Goal: Task Accomplishment & Management: Manage account settings

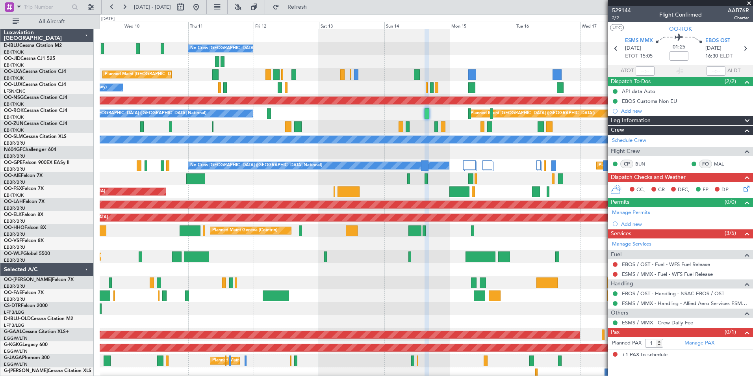
click at [284, 184] on div at bounding box center [426, 178] width 653 height 13
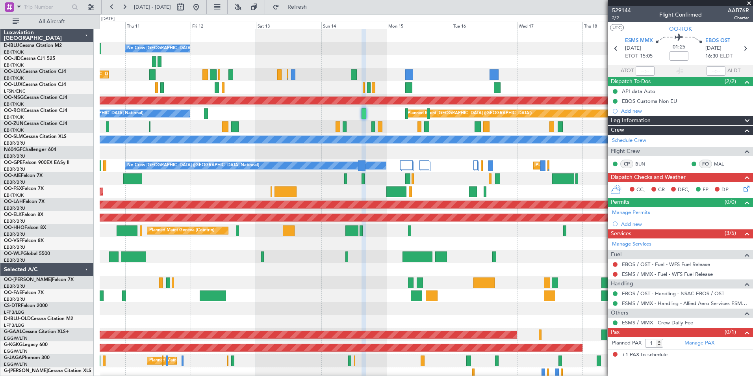
click at [437, 185] on div "No Crew [GEOGRAPHIC_DATA] ([GEOGRAPHIC_DATA] National) Planned Maint [GEOGRAPHI…" at bounding box center [426, 289] width 653 height 520
click at [415, 164] on div "No Crew [GEOGRAPHIC_DATA] ([GEOGRAPHIC_DATA] National) Planned Maint [GEOGRAPHI…" at bounding box center [426, 165] width 653 height 13
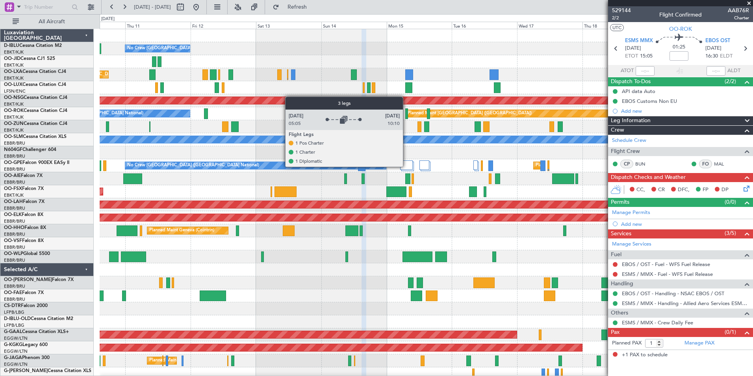
click at [408, 165] on div at bounding box center [406, 164] width 13 height 9
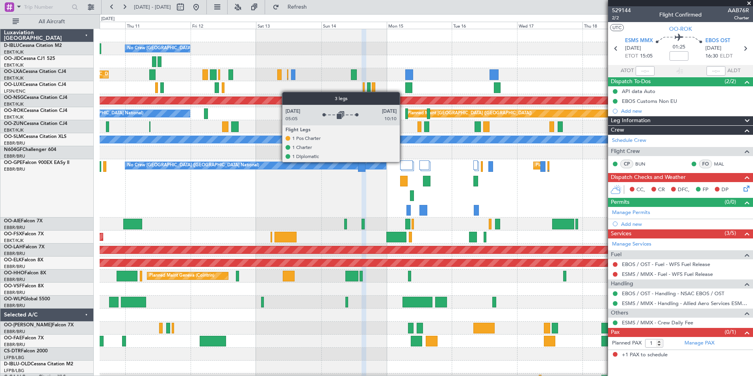
click at [403, 161] on div at bounding box center [406, 164] width 13 height 9
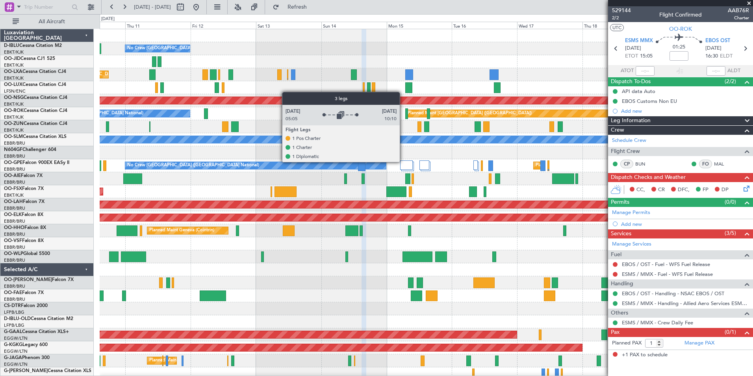
click at [403, 161] on div at bounding box center [406, 164] width 13 height 9
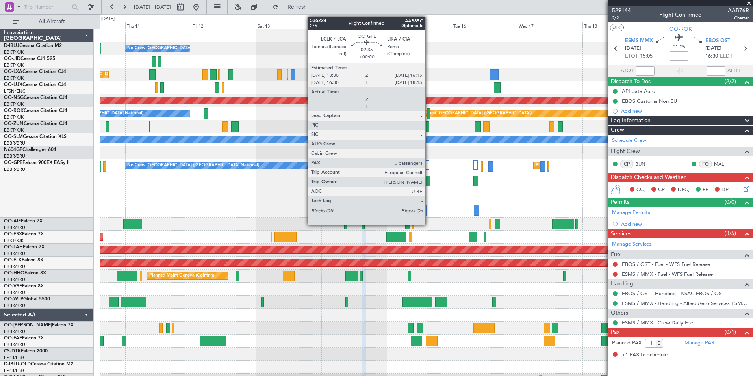
click at [429, 182] on div at bounding box center [427, 181] width 8 height 11
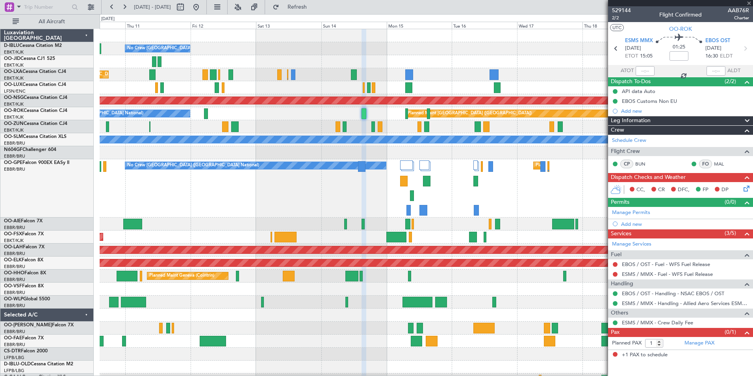
type input "0"
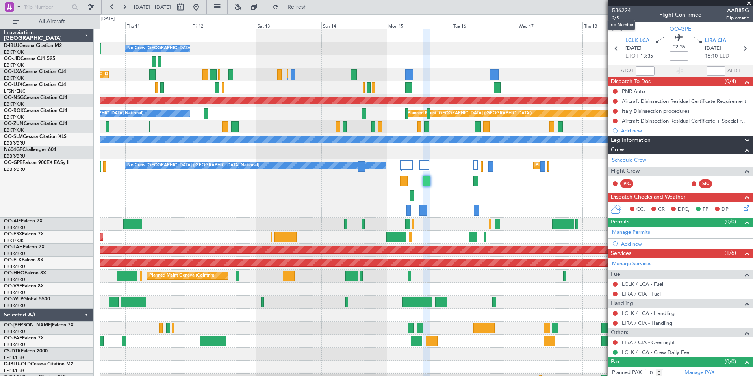
click at [501, 9] on span "536224" at bounding box center [621, 10] width 19 height 8
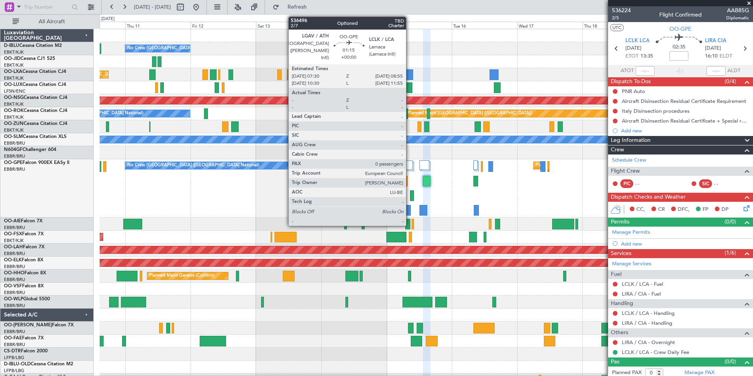
click at [410, 211] on div at bounding box center [408, 210] width 4 height 11
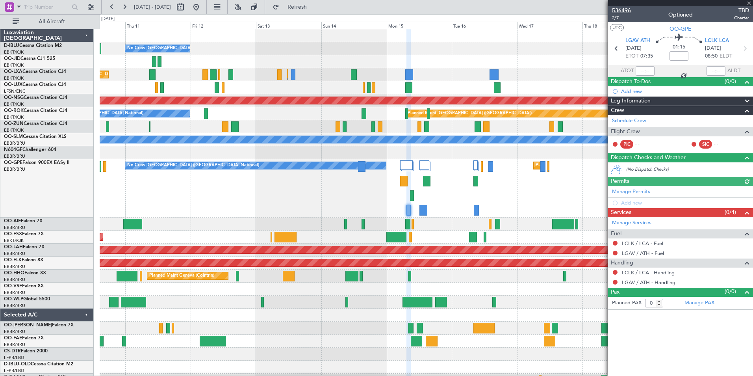
click at [501, 7] on span "536496" at bounding box center [621, 10] width 19 height 8
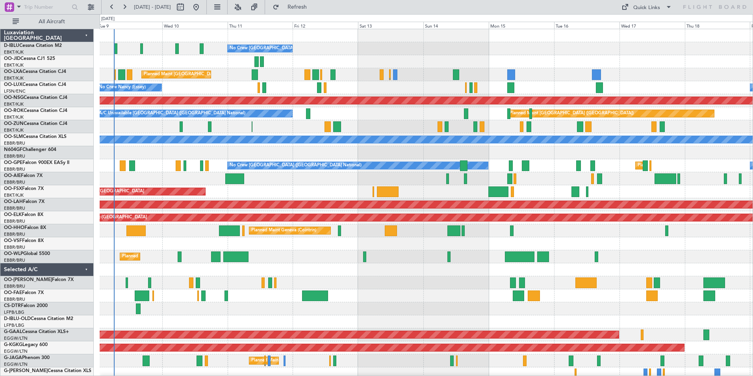
click at [371, 293] on div "No Crew [GEOGRAPHIC_DATA] ([GEOGRAPHIC_DATA] National) Planned Maint [GEOGRAPHI…" at bounding box center [426, 289] width 653 height 520
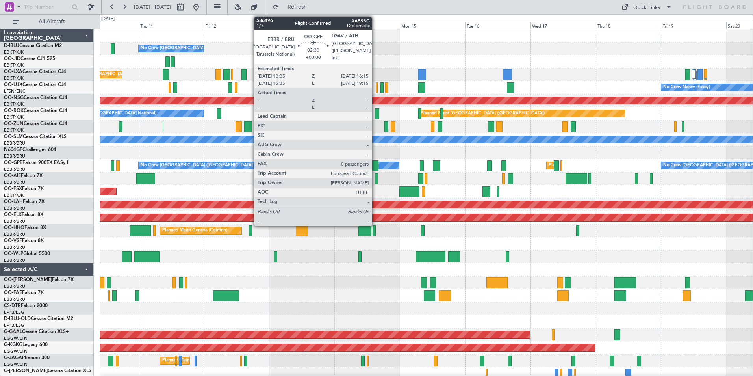
click at [375, 166] on div at bounding box center [374, 165] width 7 height 11
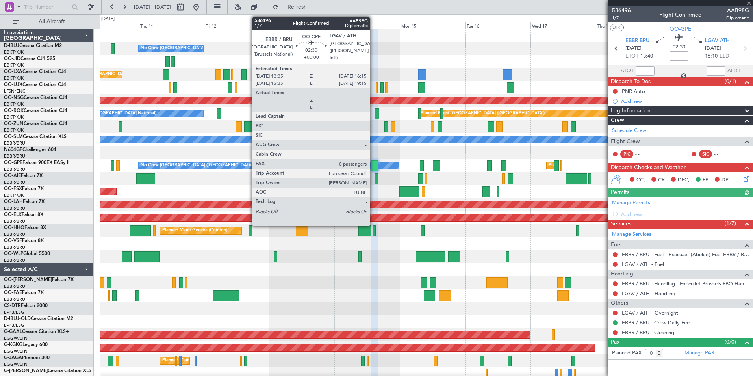
click at [373, 168] on div at bounding box center [374, 165] width 7 height 11
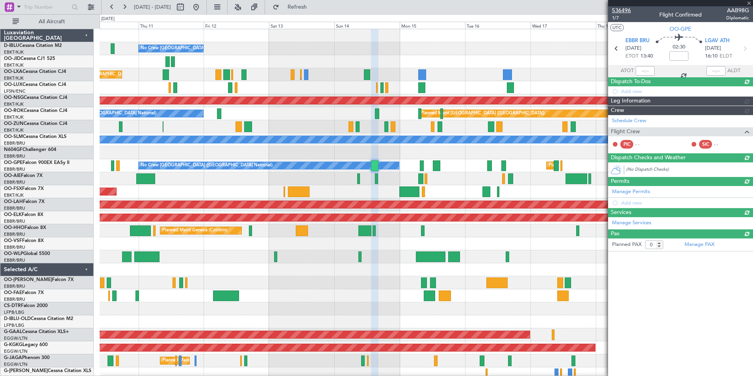
click at [629, 7] on span "536496" at bounding box center [621, 10] width 19 height 8
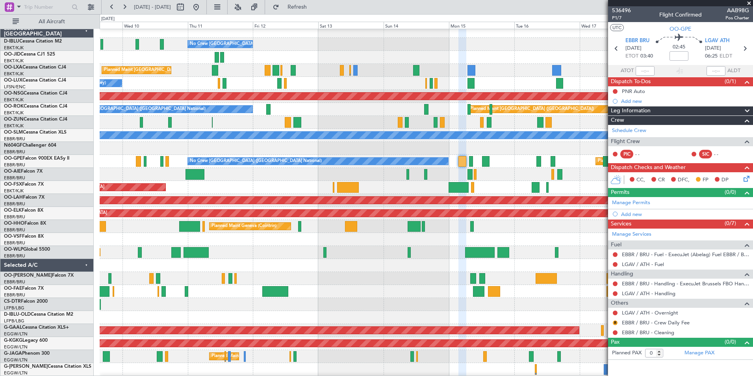
click at [350, 276] on div at bounding box center [426, 278] width 653 height 13
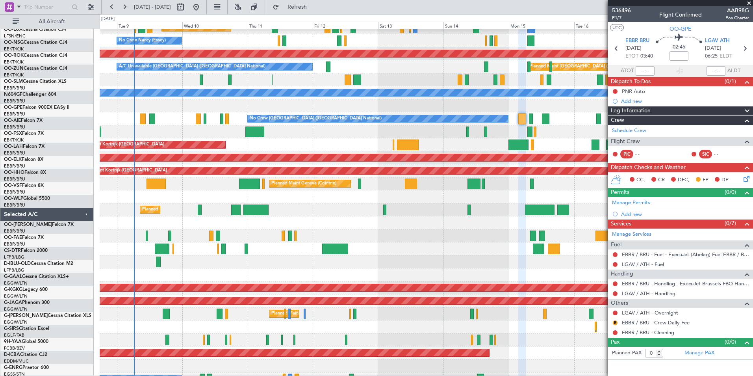
scroll to position [41, 0]
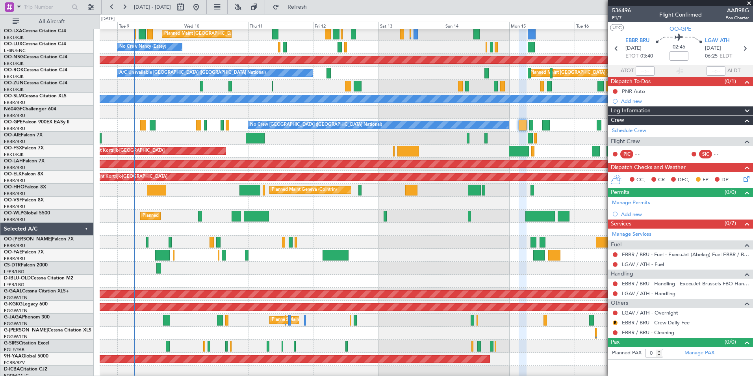
click at [404, 322] on div "Planned Maint [GEOGRAPHIC_DATA] ([GEOGRAPHIC_DATA])" at bounding box center [426, 320] width 653 height 13
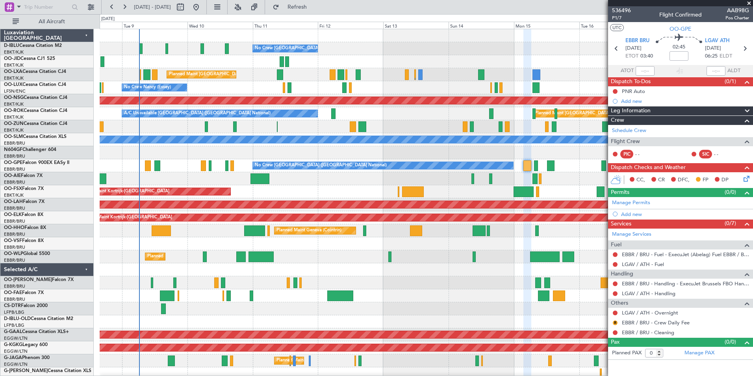
click at [338, 256] on div "Planned Maint Liege" at bounding box center [426, 256] width 653 height 13
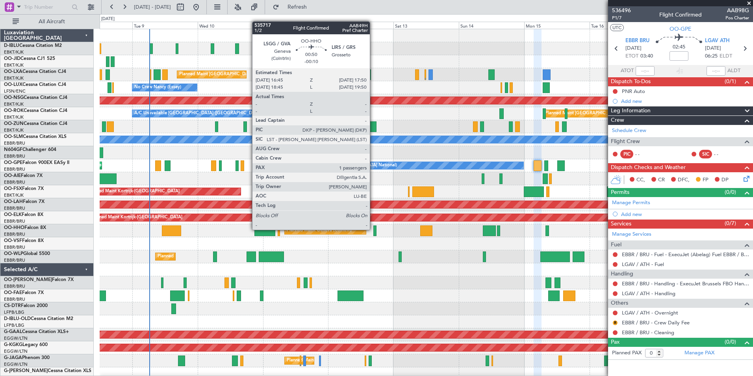
click at [373, 229] on div at bounding box center [374, 230] width 3 height 11
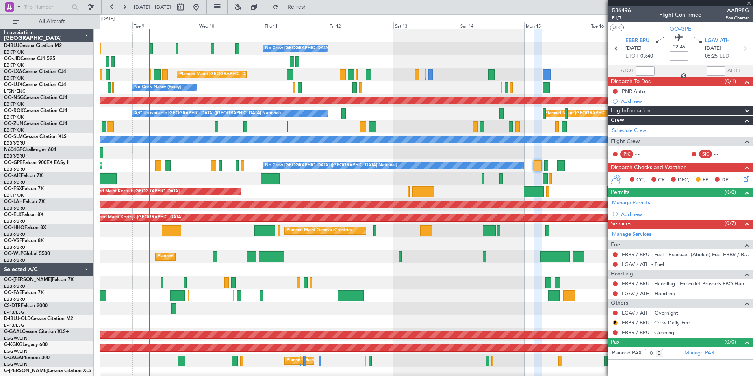
type input "-00:10"
type input "1"
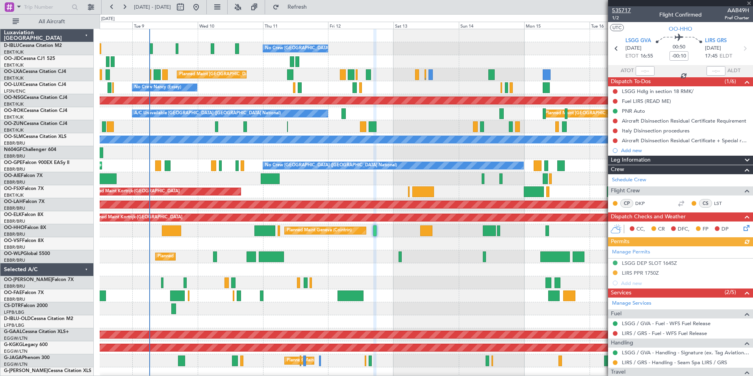
click at [627, 8] on span "535717" at bounding box center [621, 10] width 19 height 8
click at [193, 259] on div "No Crew [GEOGRAPHIC_DATA] ([GEOGRAPHIC_DATA] National) Planned Maint [GEOGRAPHI…" at bounding box center [426, 295] width 653 height 533
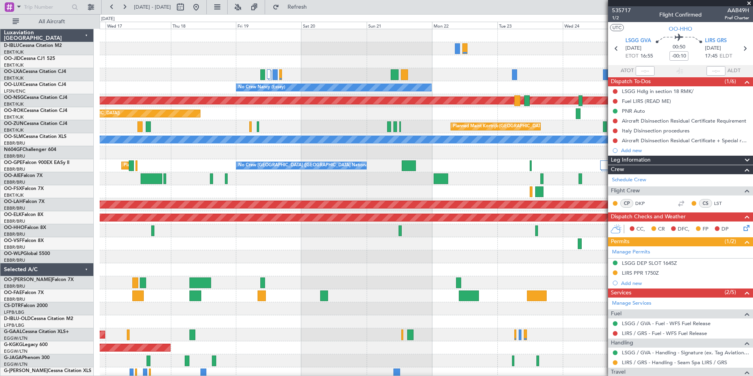
click at [299, 256] on div "A/C Unavailable [GEOGRAPHIC_DATA] ([GEOGRAPHIC_DATA] National) A/C Unavailable …" at bounding box center [426, 295] width 653 height 533
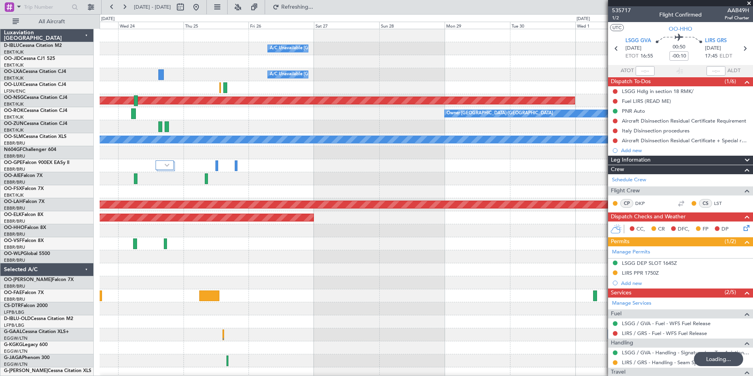
click at [332, 271] on div "A/C Unavailable [GEOGRAPHIC_DATA] ([GEOGRAPHIC_DATA] National) A/C Unavailable …" at bounding box center [426, 276] width 653 height 494
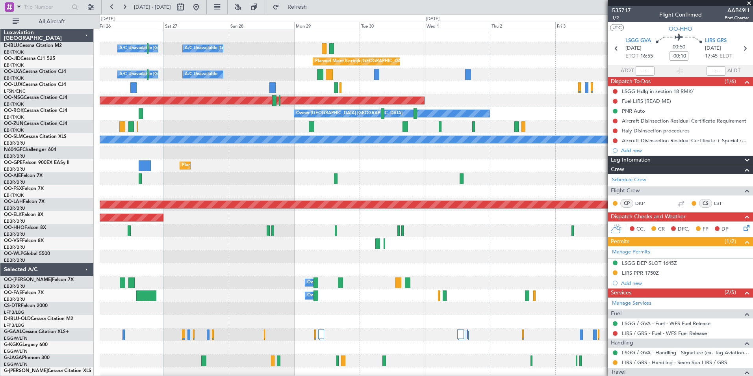
click at [214, 282] on div "A/C Unavailable [GEOGRAPHIC_DATA] ([GEOGRAPHIC_DATA] National) A/C Unavailable …" at bounding box center [426, 276] width 653 height 494
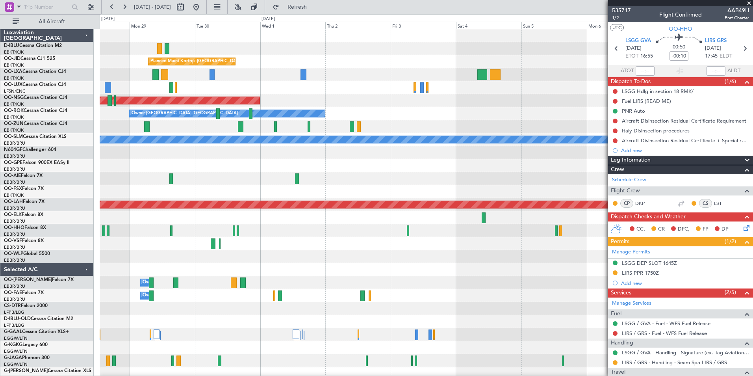
click at [156, 267] on div "A/C Unavailable [GEOGRAPHIC_DATA] ([GEOGRAPHIC_DATA] National) A/C Unavailable …" at bounding box center [426, 276] width 653 height 494
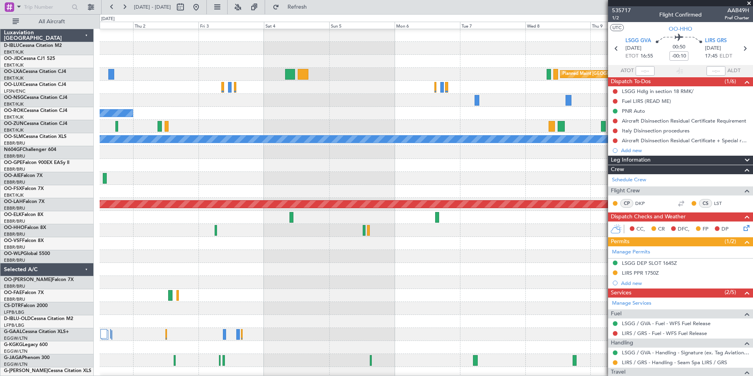
scroll to position [6, 0]
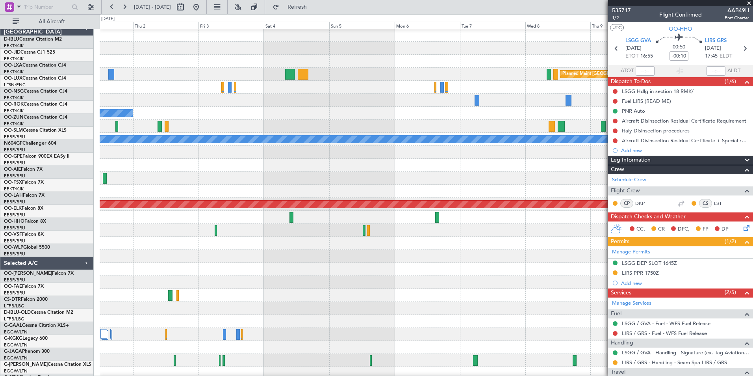
click at [256, 256] on div at bounding box center [426, 256] width 653 height 13
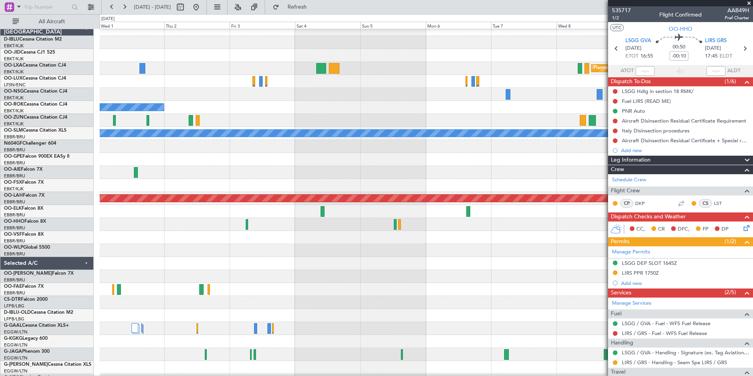
scroll to position [0, 0]
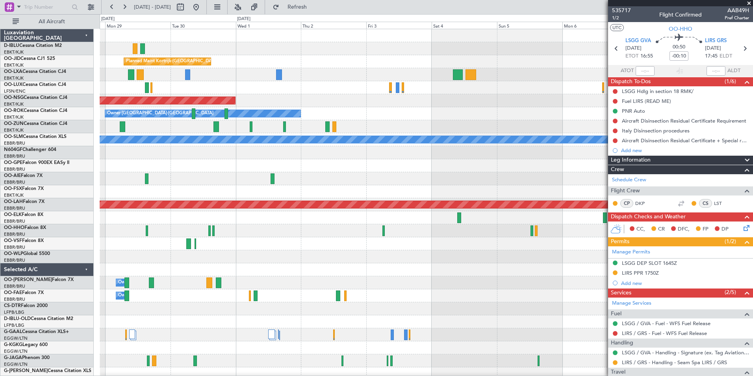
click at [471, 284] on div "A/C Unavailable [GEOGRAPHIC_DATA]-[GEOGRAPHIC_DATA] A/C Unavailable [GEOGRAPHIC…" at bounding box center [426, 276] width 653 height 494
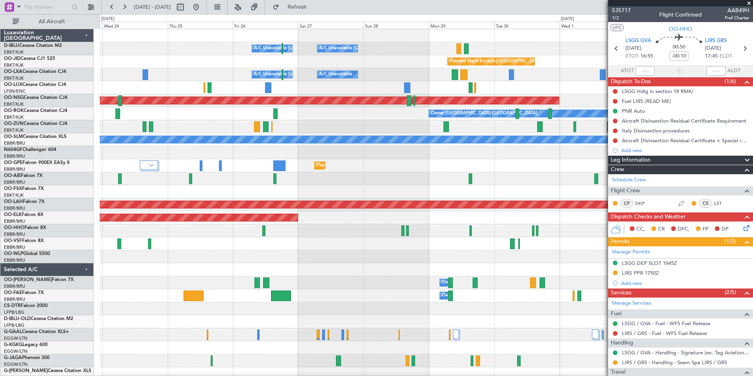
click at [468, 307] on div "A/C Unavailable [GEOGRAPHIC_DATA]-[GEOGRAPHIC_DATA] A/C Unavailable [GEOGRAPHIC…" at bounding box center [426, 276] width 653 height 494
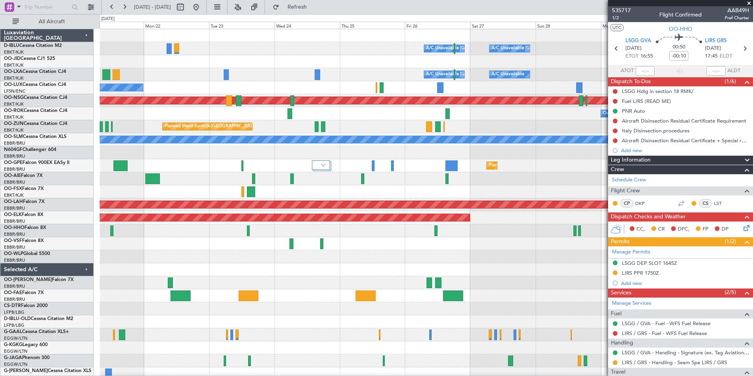
click at [510, 302] on div "A/C Unavailable [GEOGRAPHIC_DATA]-[GEOGRAPHIC_DATA] A/C Unavailable [GEOGRAPHIC…" at bounding box center [426, 276] width 653 height 494
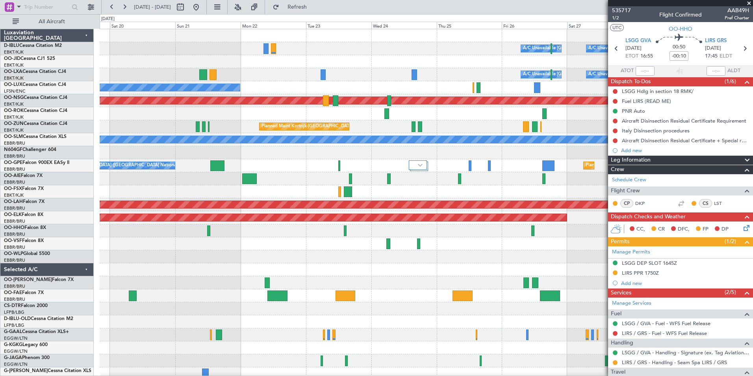
click at [205, 296] on div "A/C Unavailable [GEOGRAPHIC_DATA] ([GEOGRAPHIC_DATA] National) A/C Unavailable …" at bounding box center [426, 289] width 653 height 520
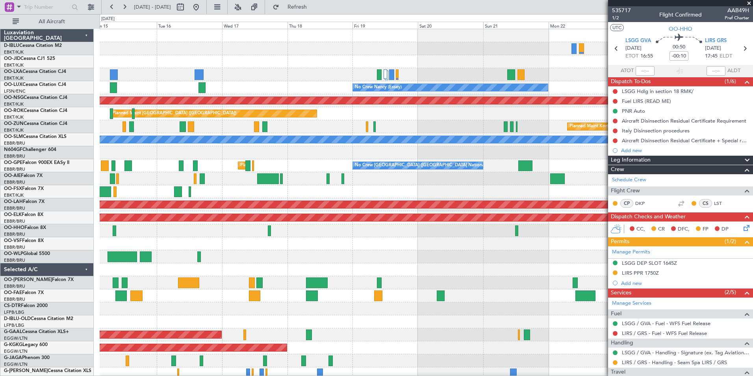
click at [709, 177] on fb-app "[DATE] - [DATE] Refresh Quick Links All Aircraft A/C Unavailable [GEOGRAPHIC_DA…" at bounding box center [376, 191] width 753 height 370
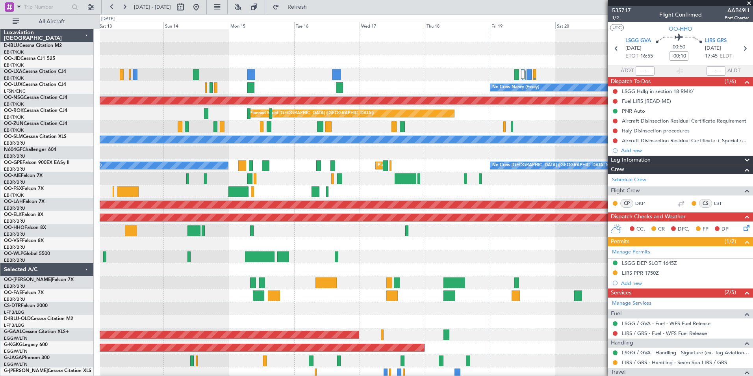
click at [595, 175] on div at bounding box center [426, 178] width 653 height 13
